Goal: Find specific page/section: Locate a particular part of the current website

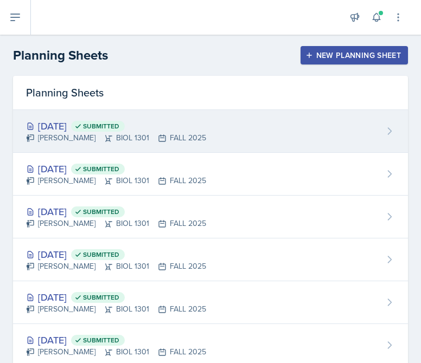
click at [78, 138] on div "[PERSON_NAME] BIOL 1301 FALL 2025" at bounding box center [116, 137] width 180 height 11
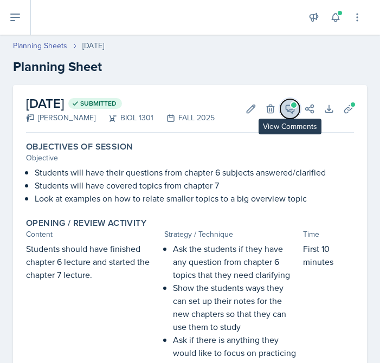
click at [290, 117] on button "View Comments" at bounding box center [290, 109] width 20 height 20
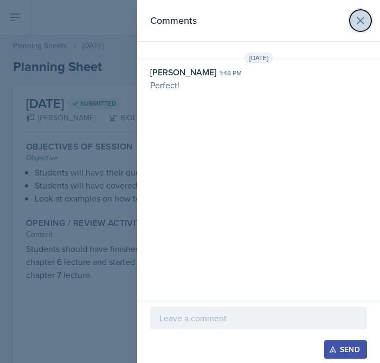
click at [366, 21] on icon at bounding box center [360, 20] width 13 height 13
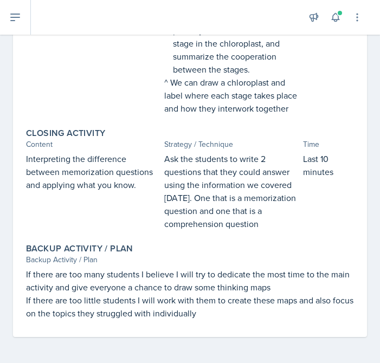
scroll to position [611, 0]
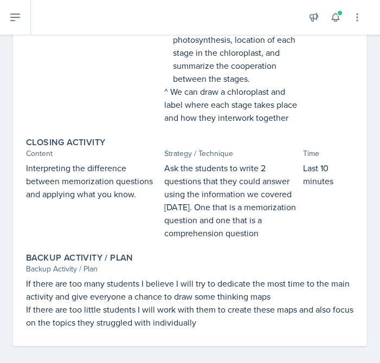
click at [293, 269] on div "Backup Activity / Plan" at bounding box center [190, 269] width 328 height 11
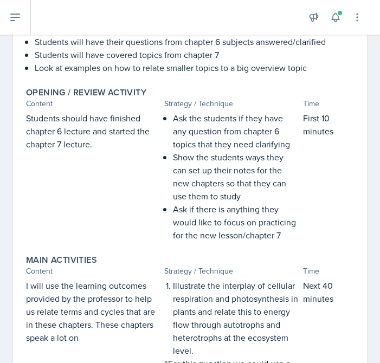
scroll to position [133, 0]
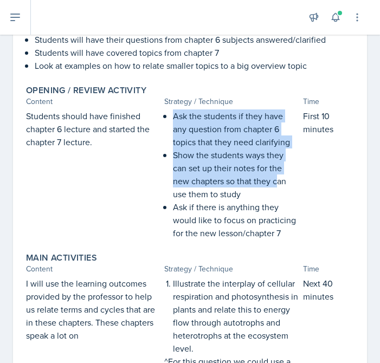
drag, startPoint x: 170, startPoint y: 114, endPoint x: 279, endPoint y: 181, distance: 127.5
click at [279, 181] on div "Ask the students if they have any question from chapter 6 topics that they need…" at bounding box center [231, 175] width 134 height 130
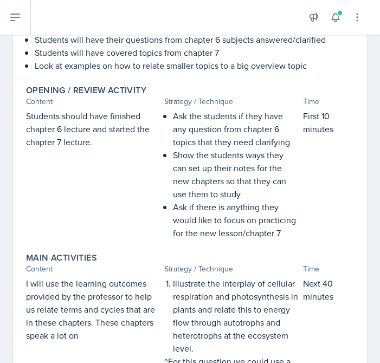
click at [286, 184] on p "Show the students ways they can set up their notes for the new chapters so that…" at bounding box center [235, 175] width 125 height 52
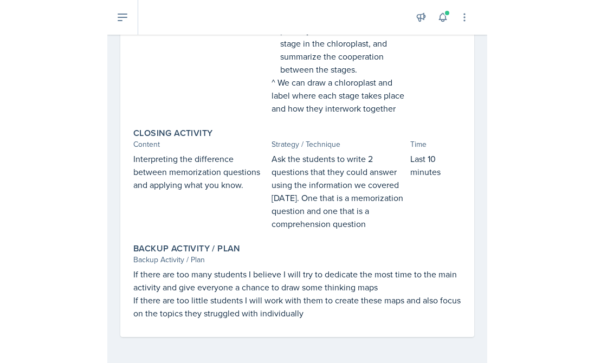
scroll to position [0, 0]
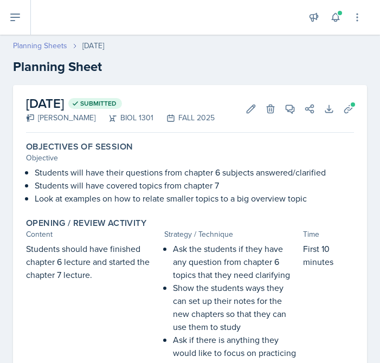
click at [47, 46] on link "Planning Sheets" at bounding box center [40, 45] width 54 height 11
